Goal: Information Seeking & Learning: Learn about a topic

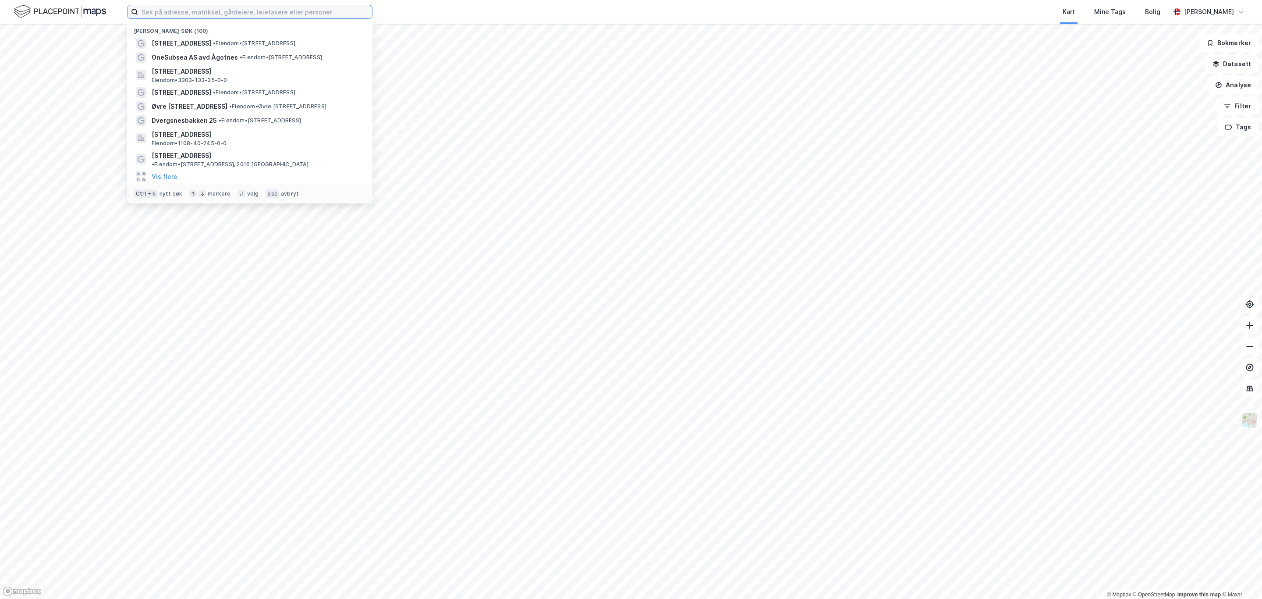
click at [193, 12] on input at bounding box center [255, 11] width 234 height 13
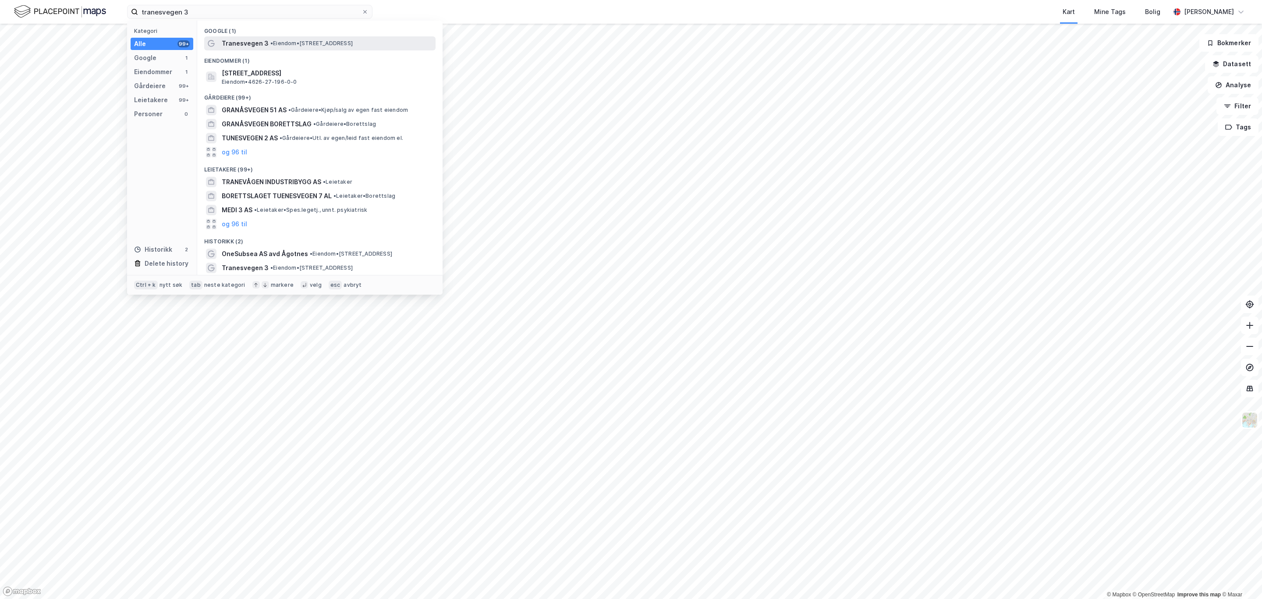
click at [277, 46] on span "• Eiendom • [STREET_ADDRESS]" at bounding box center [311, 43] width 82 height 7
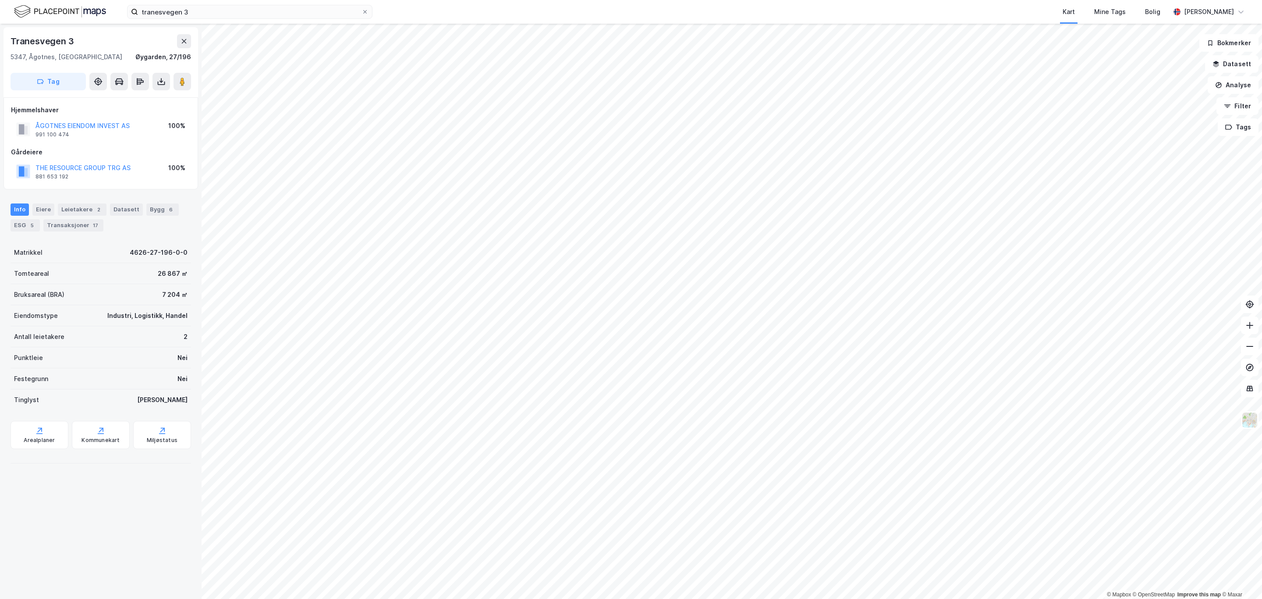
click at [237, 21] on div "tranesvegen 3 Kart Mine Tags Bolig [PERSON_NAME]" at bounding box center [631, 12] width 1262 height 24
click at [234, 19] on div "tranesvegen 3 Kart Mine Tags Bolig [PERSON_NAME]" at bounding box center [631, 12] width 1262 height 24
click at [229, 14] on input "tranesvegen 3" at bounding box center [250, 11] width 224 height 13
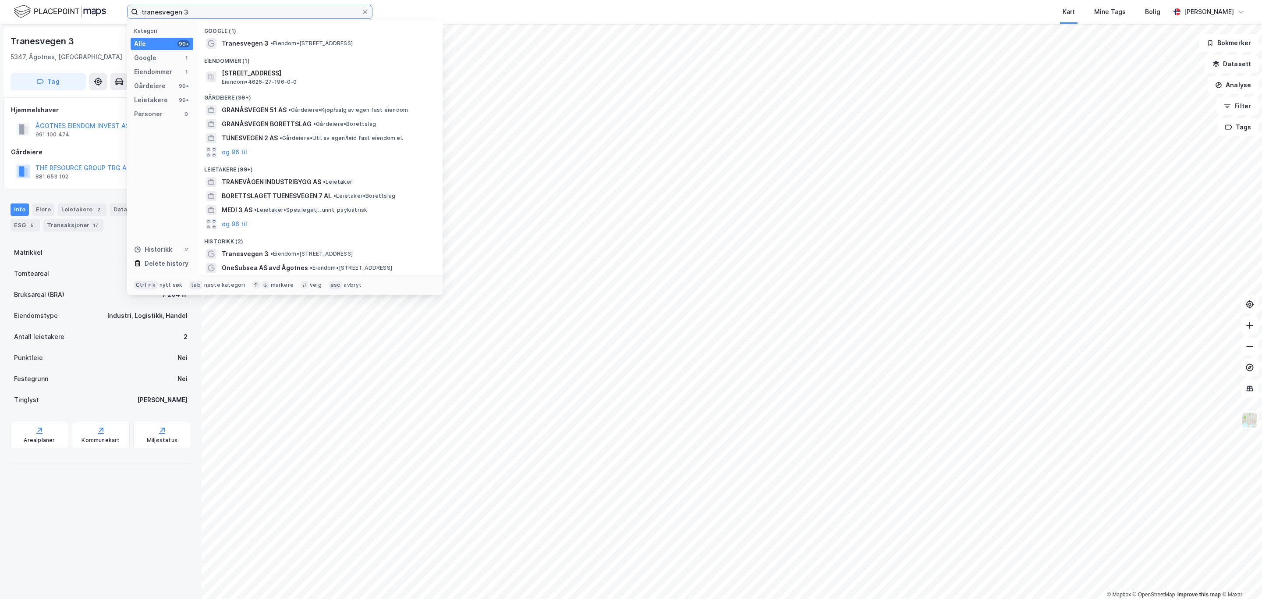
click at [229, 14] on input "tranesvegen 3" at bounding box center [250, 11] width 224 height 13
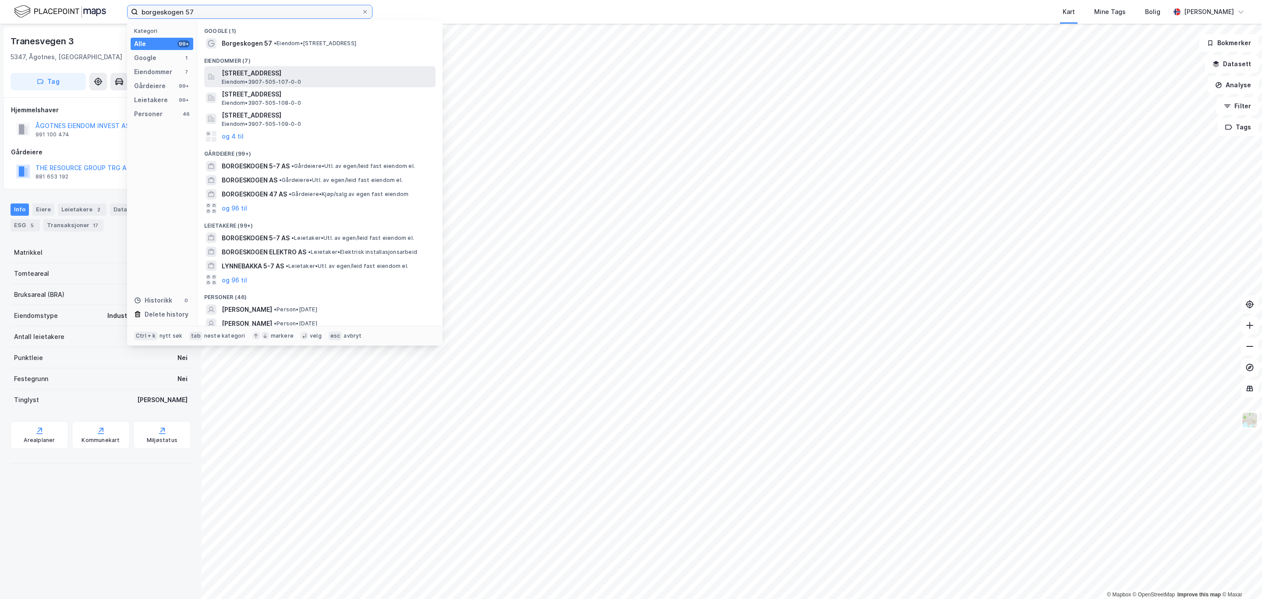
type input "borgeskogen 57"
click at [306, 80] on div "[STREET_ADDRESS] • 3907-505-107-0-0" at bounding box center [328, 77] width 212 height 18
